Goal: Task Accomplishment & Management: Use online tool/utility

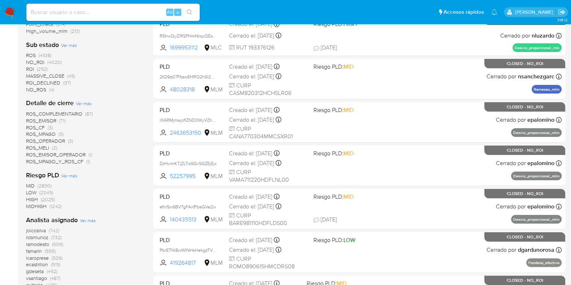
scroll to position [180, 0]
click at [82, 17] on div "Alt s" at bounding box center [112, 12] width 173 height 17
click at [81, 13] on input at bounding box center [112, 12] width 173 height 9
paste input "tilHeluCAJpbyFlCnziO1wwQ"
type input "tilHeluCAJpbyFlCnziO1wwQ"
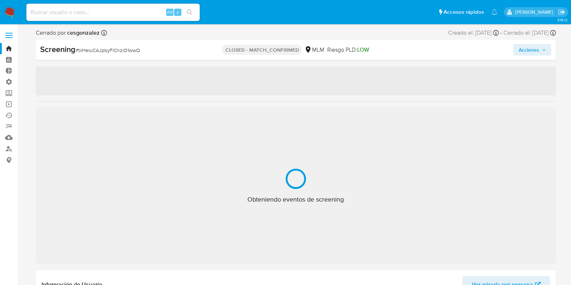
select select "10"
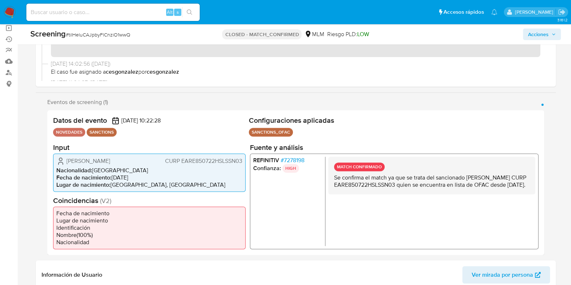
scroll to position [90, 0]
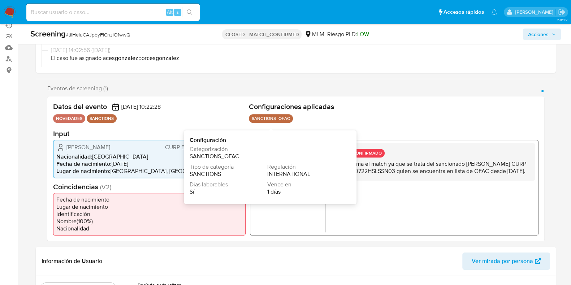
drag, startPoint x: 265, startPoint y: 117, endPoint x: 287, endPoint y: 116, distance: 22.4
click at [287, 116] on p "SANCTIONS_OFAC" at bounding box center [271, 118] width 44 height 9
click at [292, 120] on p "SANCTIONS_OFAC" at bounding box center [271, 118] width 44 height 9
drag, startPoint x: 293, startPoint y: 118, endPoint x: 264, endPoint y: 118, distance: 28.9
click at [264, 118] on ul "SANCTIONS_OFAC Configuración Categorización SANCTIONS_OFAC Tipo de categoría SA…" at bounding box center [394, 119] width 290 height 11
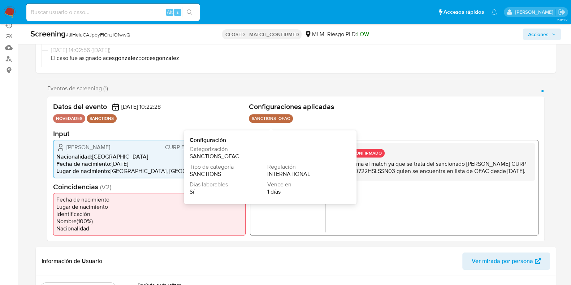
click at [338, 117] on ul "SANCTIONS_OFAC Configuración Categorización SANCTIONS_OFAC Tipo de categoría SA…" at bounding box center [394, 119] width 290 height 11
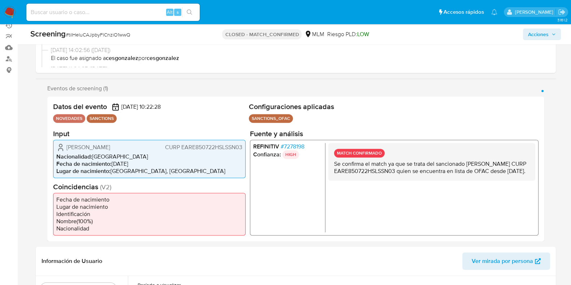
drag, startPoint x: 335, startPoint y: 151, endPoint x: 384, endPoint y: 153, distance: 48.8
click at [384, 153] on div "MATCH CONFIRMADO Se confirma el match ya que se trata del sancionado [PERSON_NA…" at bounding box center [431, 162] width 207 height 38
click at [343, 121] on ul "SANCTIONS_OFAC Configuración Categorización SANCTIONS_OFAC Tipo de categoría SA…" at bounding box center [394, 119] width 290 height 11
drag, startPoint x: 261, startPoint y: 116, endPoint x: 282, endPoint y: 117, distance: 20.6
click at [282, 117] on p "SANCTIONS_OFAC" at bounding box center [271, 118] width 44 height 9
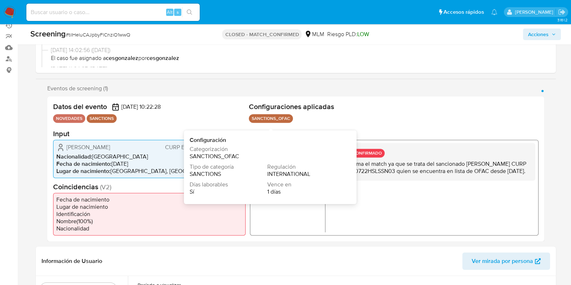
click at [294, 117] on ul "SANCTIONS_OFAC Configuración Categorización SANCTIONS_OFAC Tipo de categoría SA…" at bounding box center [394, 119] width 290 height 11
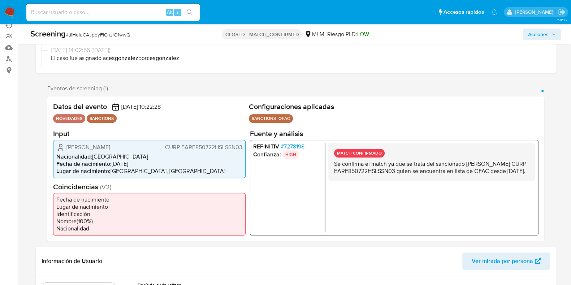
click at [296, 116] on ul "SANCTIONS_OFAC Configuración Categorización SANCTIONS_OFAC Tipo de categoría SA…" at bounding box center [394, 119] width 290 height 11
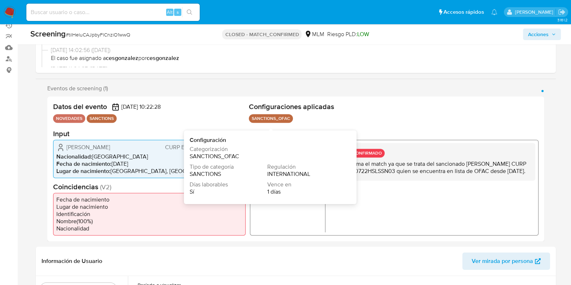
drag, startPoint x: 251, startPoint y: 116, endPoint x: 291, endPoint y: 116, distance: 39.7
click at [291, 116] on p "SANCTIONS_OFAC" at bounding box center [271, 118] width 44 height 9
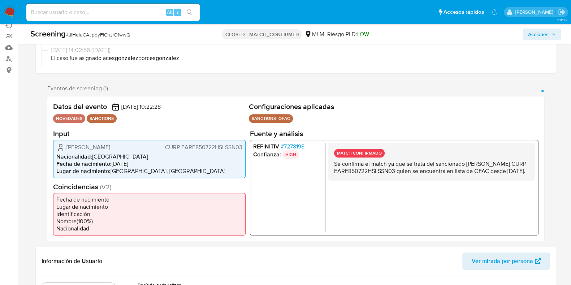
click at [336, 112] on div "Configuraciones aplicadas SANCTIONS_OFAC Configuración Categorización SANCTIONS…" at bounding box center [394, 113] width 290 height 23
drag, startPoint x: 240, startPoint y: 33, endPoint x: 278, endPoint y: 38, distance: 38.2
click at [278, 38] on p "CLOSED - MATCH_CONFIRMED" at bounding box center [261, 34] width 79 height 10
drag, startPoint x: 333, startPoint y: 152, endPoint x: 388, endPoint y: 150, distance: 55.7
click at [388, 150] on div "MATCH CONFIRMADO Se confirma el match ya que se trata del sancionado [PERSON_NA…" at bounding box center [431, 162] width 207 height 38
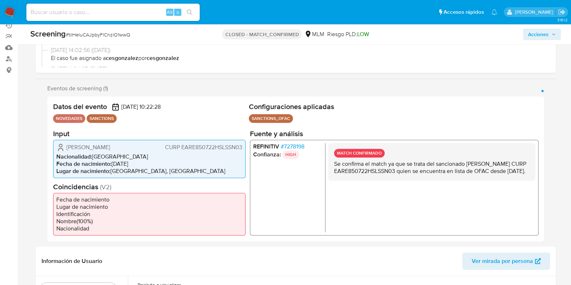
click at [115, 14] on input at bounding box center [112, 12] width 173 height 9
paste input "9KFf6qCJEmypngAwhUmM3Qwu"
type input "9KFf6qCJEmypngAwhUmM3Qwu"
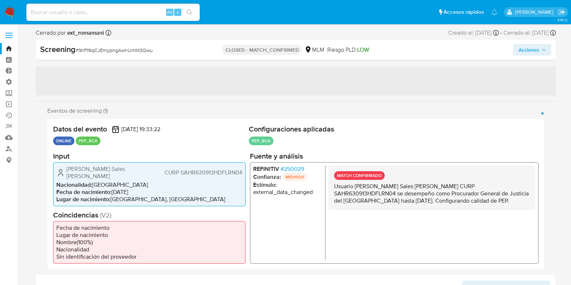
select select "10"
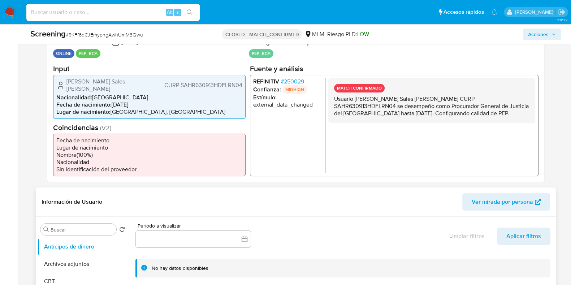
scroll to position [135, 0]
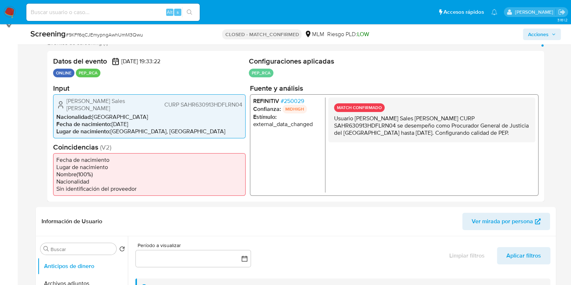
click at [126, 10] on input at bounding box center [112, 12] width 173 height 9
paste input "lxl8VFSPYvKUwcIevwO9ELtz"
type input "lxl8VFSPYvKUwcIevwO9ELtz"
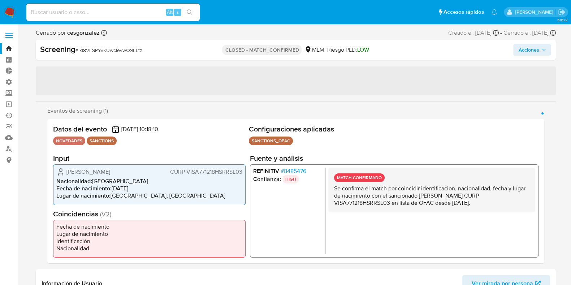
select select "10"
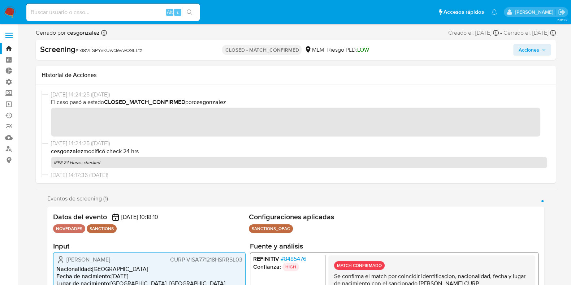
scroll to position [45, 0]
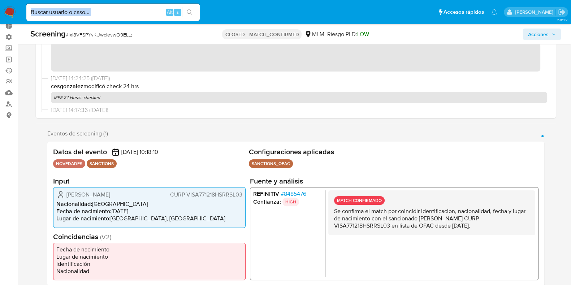
click at [118, 17] on div "Alt s" at bounding box center [112, 12] width 173 height 17
click at [96, 10] on input at bounding box center [112, 12] width 173 height 9
click at [95, 10] on input at bounding box center [112, 12] width 173 height 9
paste input "8juofIIloLYwpm1lPJ8tJQck"
type input "8juofIIloLYwpm1lPJ8tJQck"
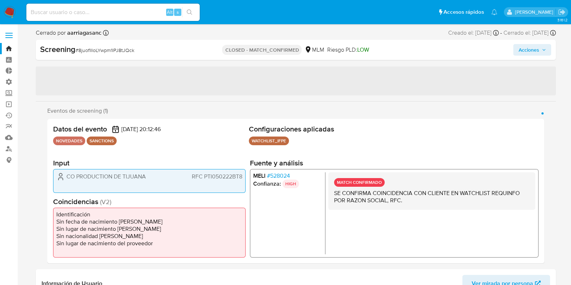
select select "10"
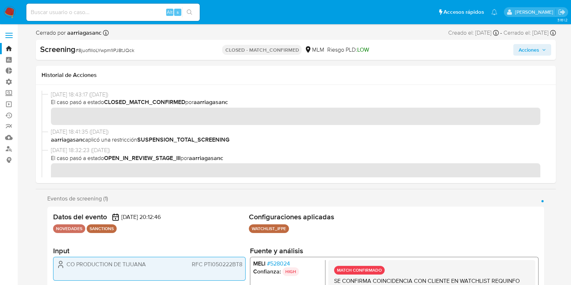
click at [120, 19] on div "Alt s" at bounding box center [112, 12] width 173 height 17
click at [115, 10] on input at bounding box center [112, 12] width 173 height 9
paste input "mAoh44vK988NbPBpU5ftE5QE"
type input "mAoh44vK988NbPBpU5ftE5QE"
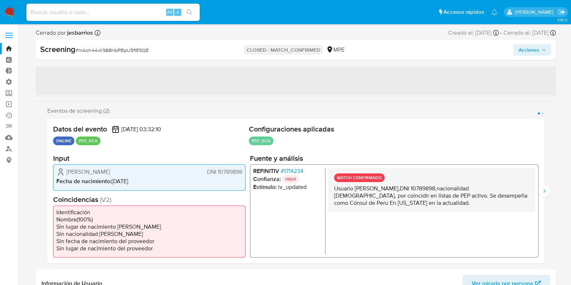
select select "10"
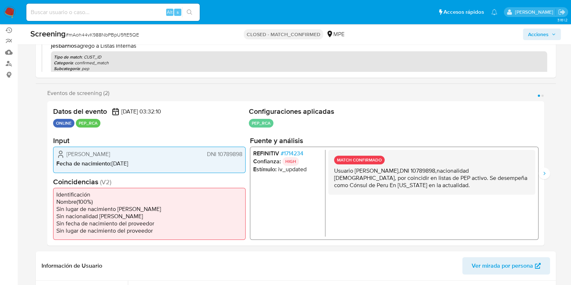
scroll to position [135, 0]
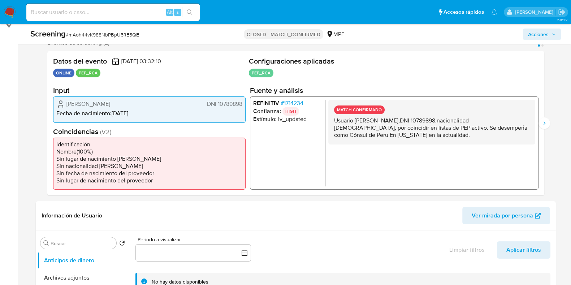
click at [126, 8] on input at bounding box center [112, 12] width 173 height 9
paste input "f7pZpfiKtGa6uRfVzUMSjhWj"
type input "f7pZpfiKtGa6uRfVzUMSjhWj"
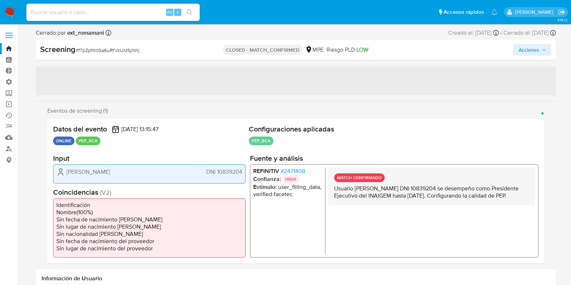
select select "10"
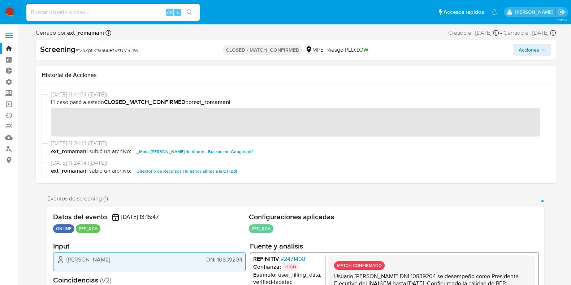
click at [109, 10] on input at bounding box center [112, 12] width 173 height 9
paste input "Pau3Hae8uKHcsjKGCIXTipsr"
type input "Pau3Hae8uKHcsjKGCIXTipsr"
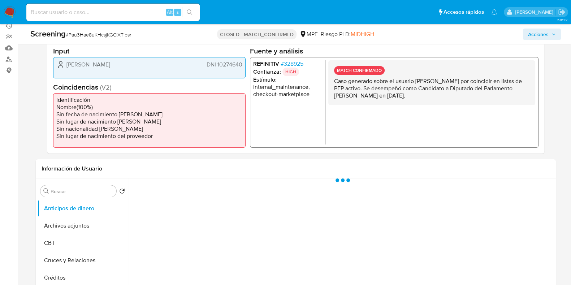
scroll to position [90, 0]
select select "10"
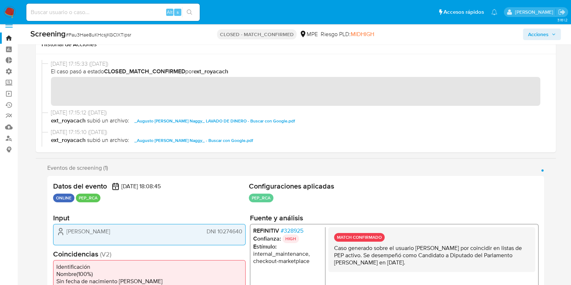
scroll to position [0, 0]
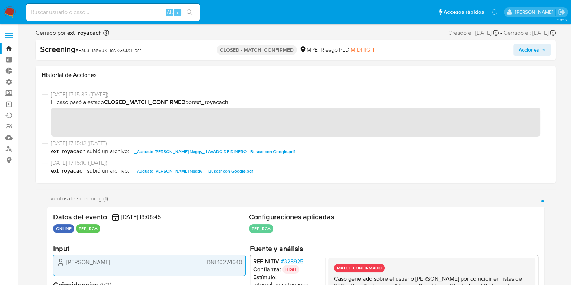
click at [130, 14] on input at bounding box center [112, 12] width 173 height 9
paste input "60unEwhHrY8wrTiirDMULQI8"
type input "60unEwhHrY8wrTiirDMULQI8"
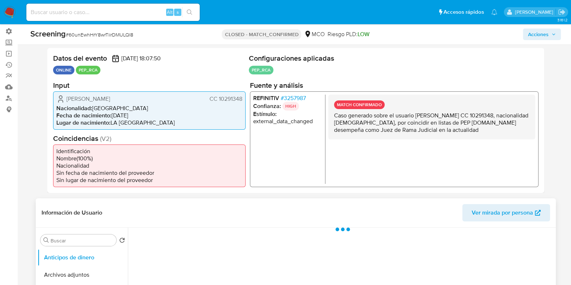
select select "10"
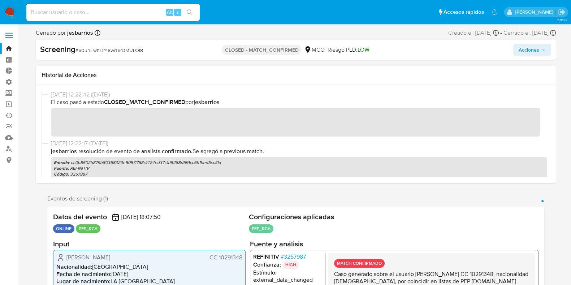
click at [12, 14] on img at bounding box center [10, 12] width 12 height 12
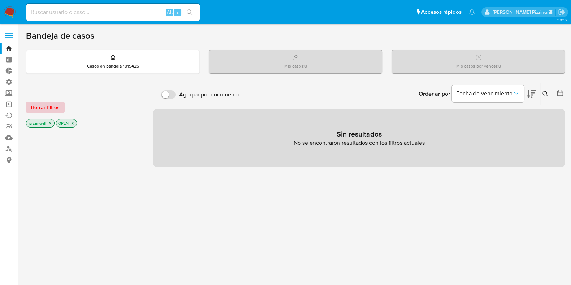
click at [49, 110] on span "Borrar filtros" at bounding box center [45, 107] width 29 height 10
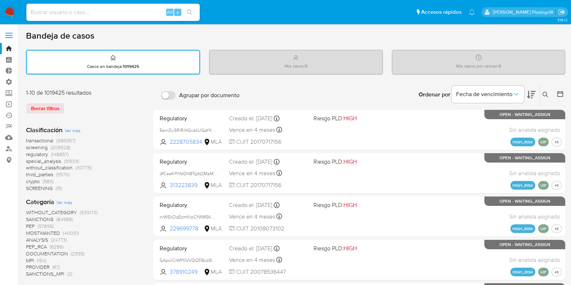
click at [34, 183] on span "crypto" at bounding box center [33, 181] width 14 height 7
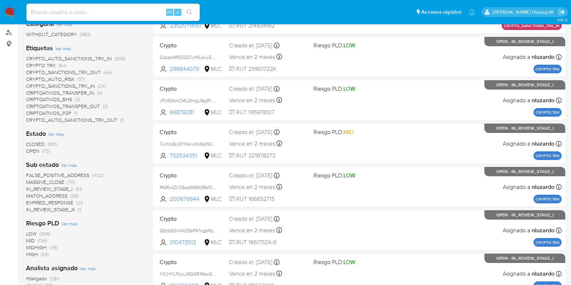
scroll to position [135, 0]
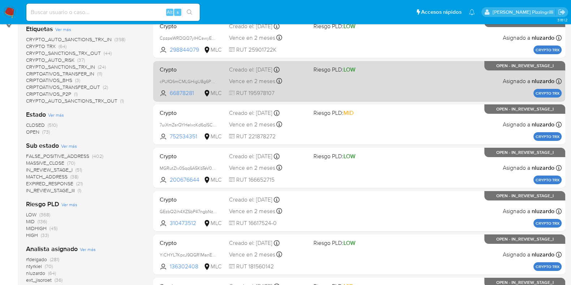
click at [187, 71] on span "Crypto" at bounding box center [192, 68] width 64 height 9
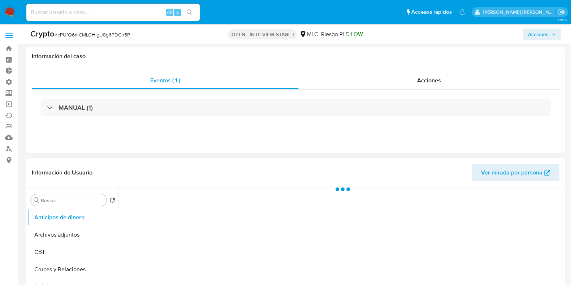
scroll to position [88, 0]
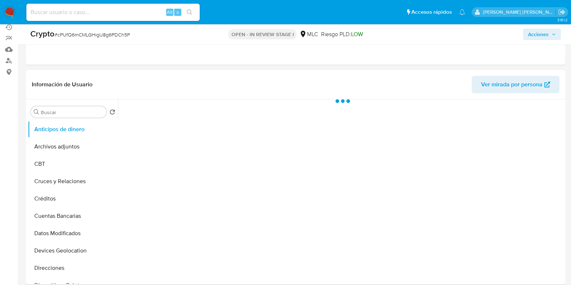
select select "10"
